Goal: Find specific page/section: Find specific page/section

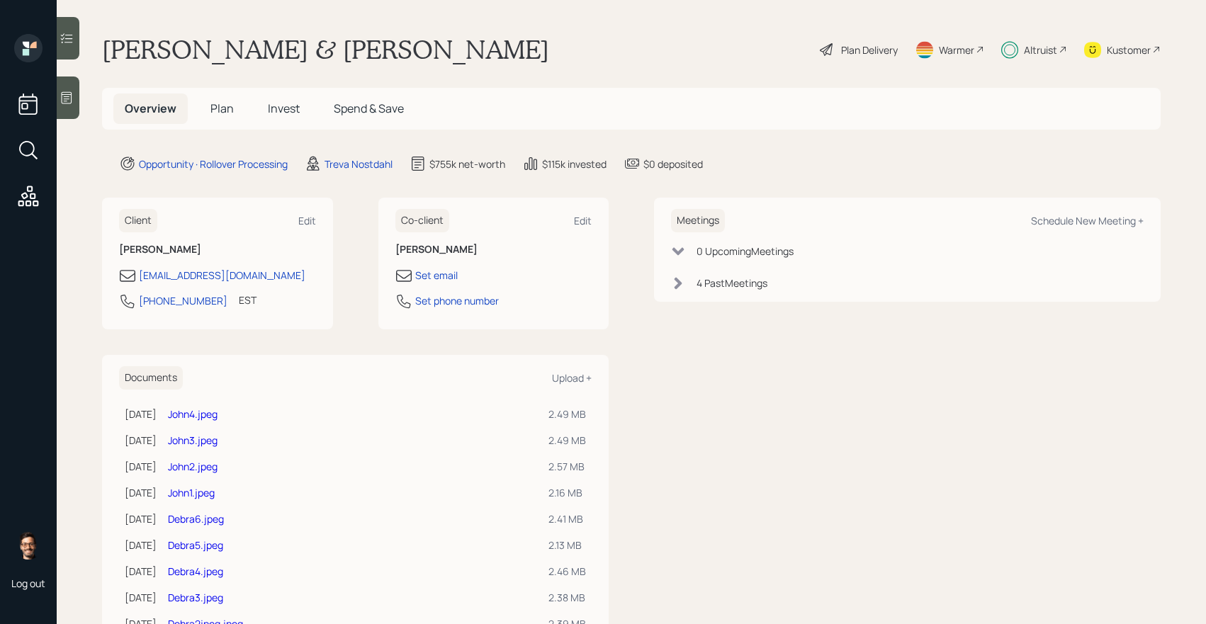
click at [299, 111] on h5 "Invest" at bounding box center [283, 109] width 55 height 30
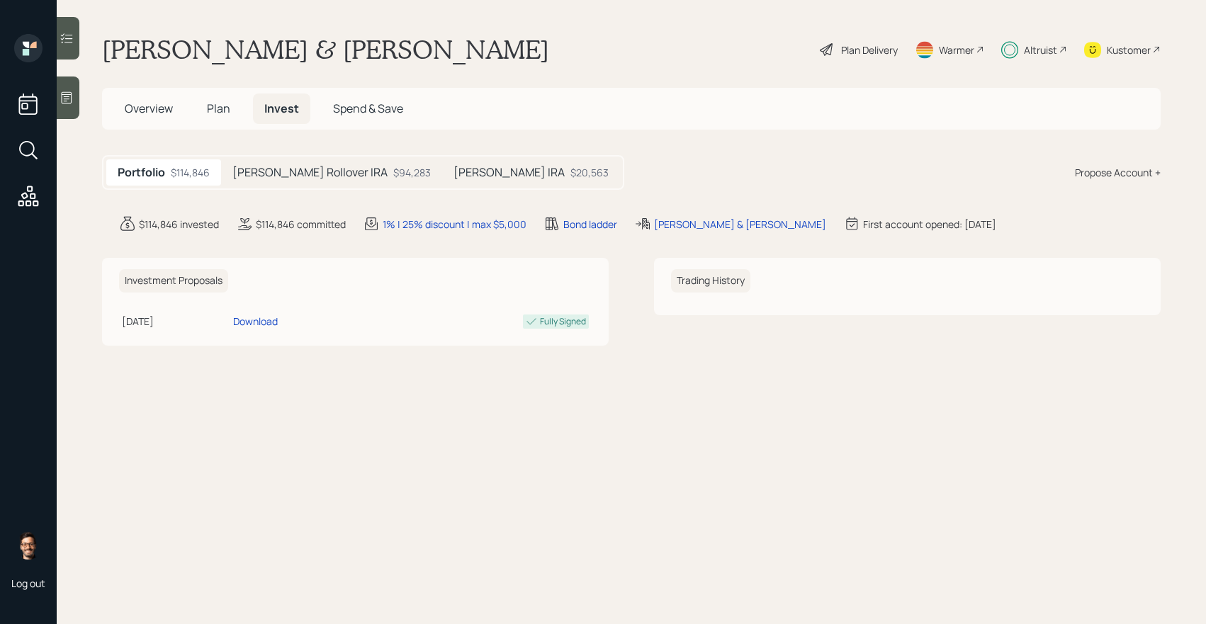
click at [79, 33] on div at bounding box center [68, 38] width 23 height 43
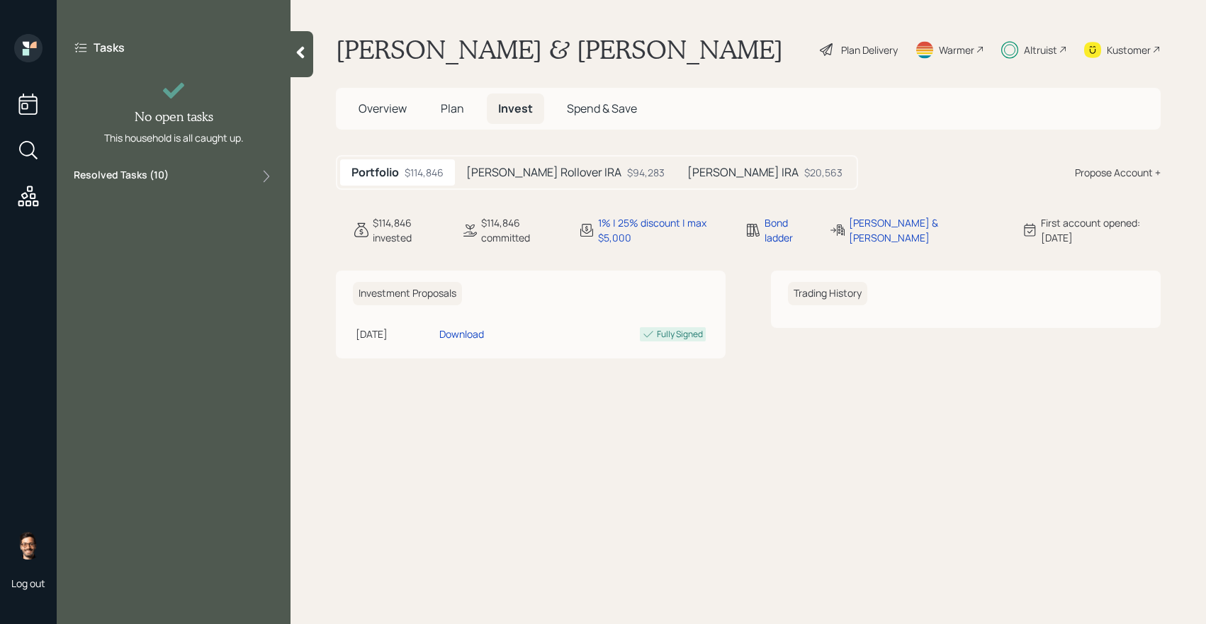
click at [146, 174] on label "Resolved Tasks ( 10 )" at bounding box center [121, 176] width 95 height 17
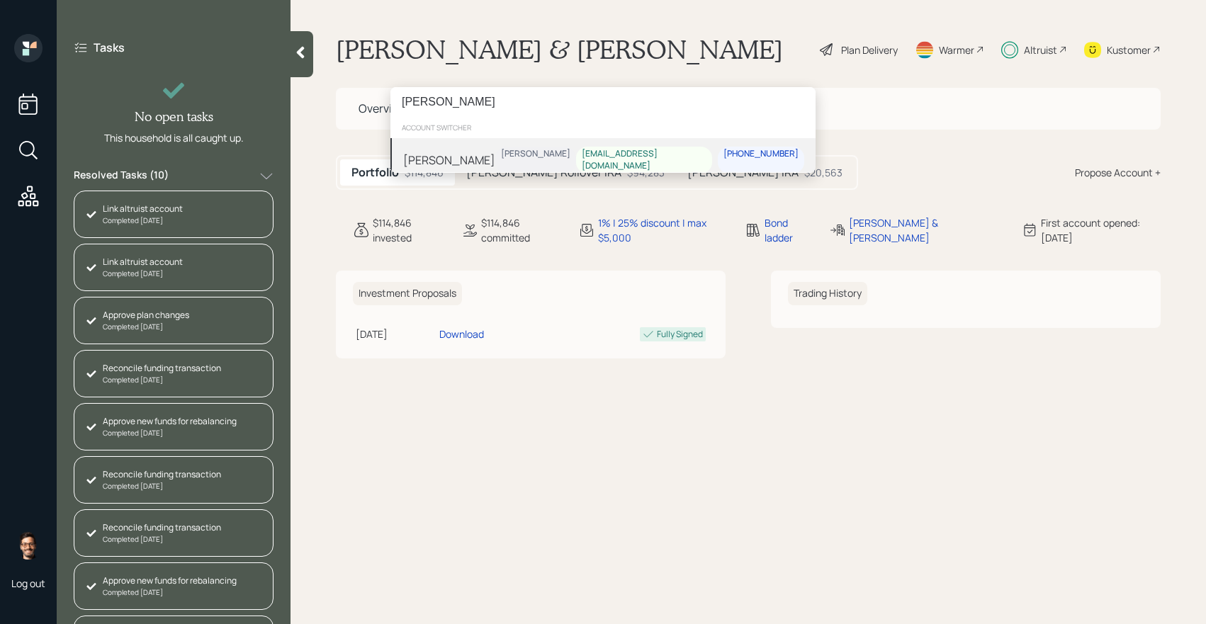
type input "danny guidry"
